Goal: Task Accomplishment & Management: Manage account settings

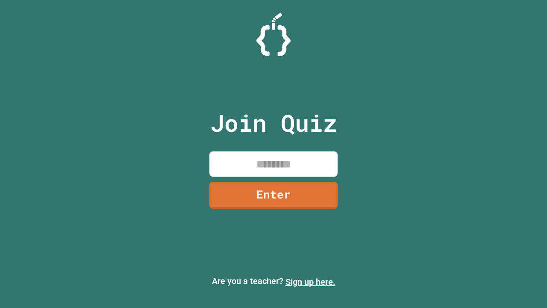
click at [310, 282] on link "Sign up here." at bounding box center [310, 281] width 50 height 10
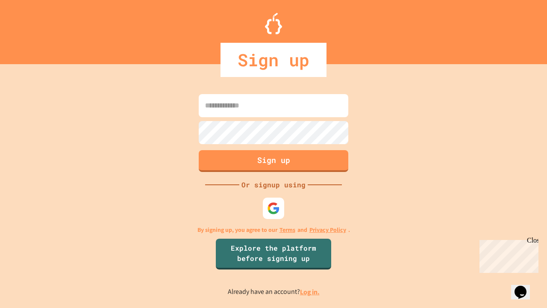
click at [310, 291] on link "Log in." at bounding box center [310, 291] width 20 height 9
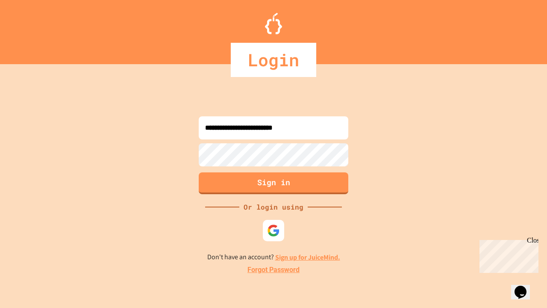
type input "**********"
